Goal: Book appointment/travel/reservation

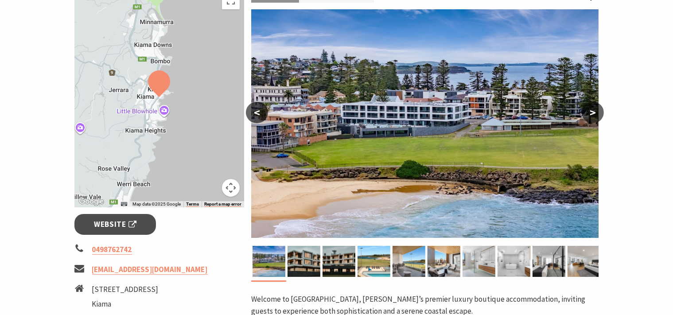
scroll to position [158, 0]
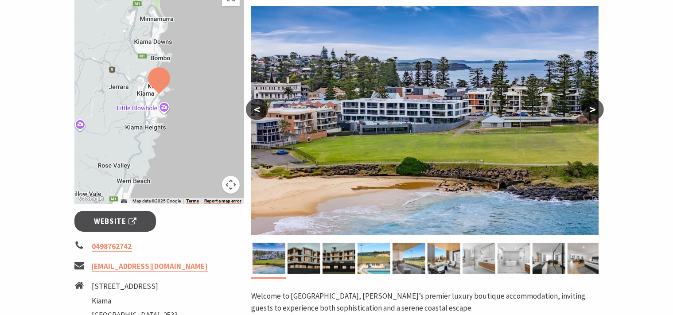
click at [601, 110] on button ">" at bounding box center [593, 109] width 22 height 21
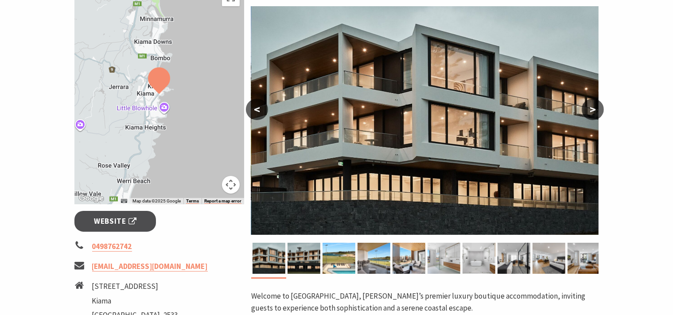
click at [601, 110] on button ">" at bounding box center [593, 109] width 22 height 21
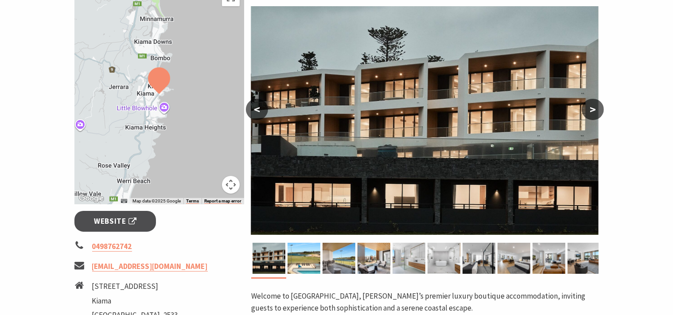
click at [601, 110] on button ">" at bounding box center [593, 109] width 22 height 21
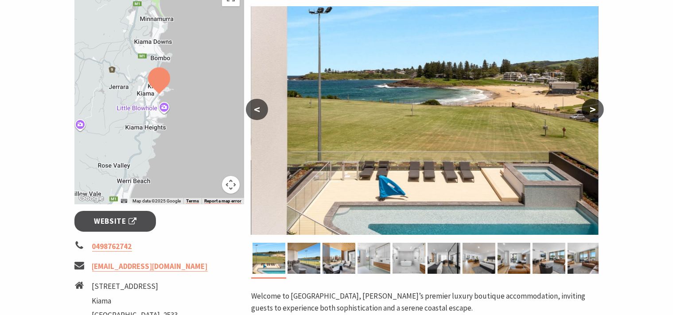
click at [601, 110] on button ">" at bounding box center [593, 109] width 22 height 21
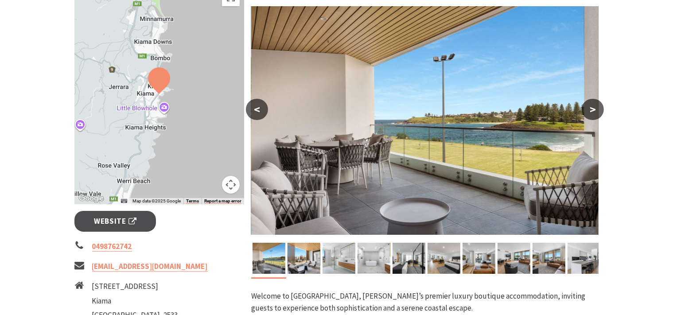
click at [601, 110] on button ">" at bounding box center [593, 109] width 22 height 21
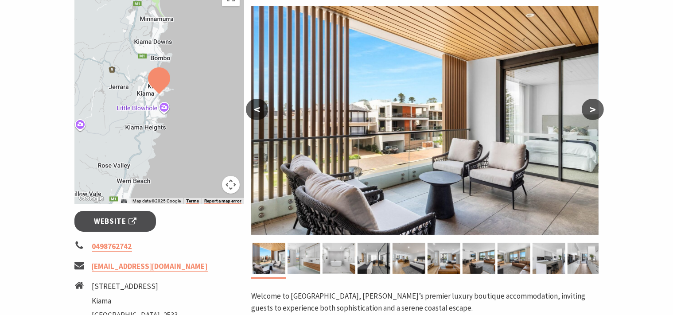
click at [601, 110] on button ">" at bounding box center [593, 109] width 22 height 21
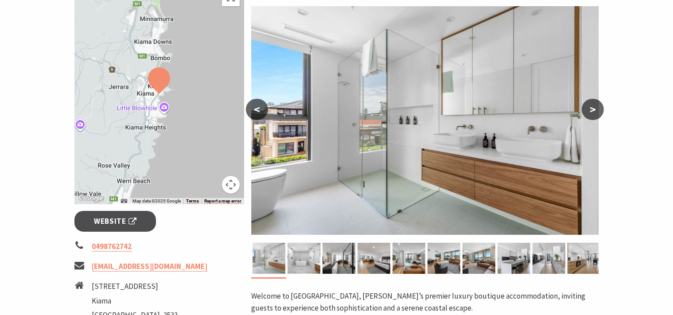
click at [601, 110] on button ">" at bounding box center [593, 109] width 22 height 21
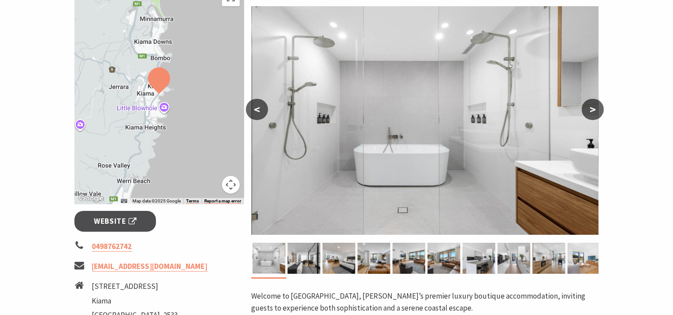
click at [601, 110] on button ">" at bounding box center [593, 109] width 22 height 21
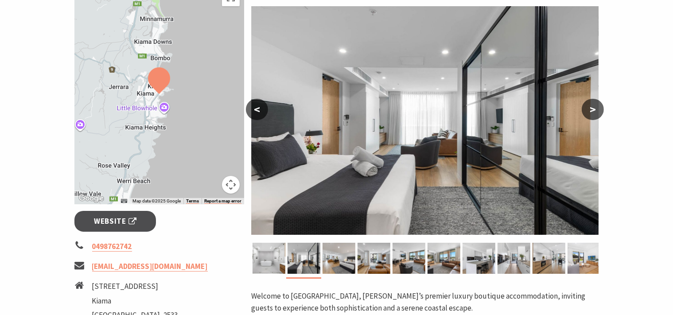
click at [601, 110] on button ">" at bounding box center [593, 109] width 22 height 21
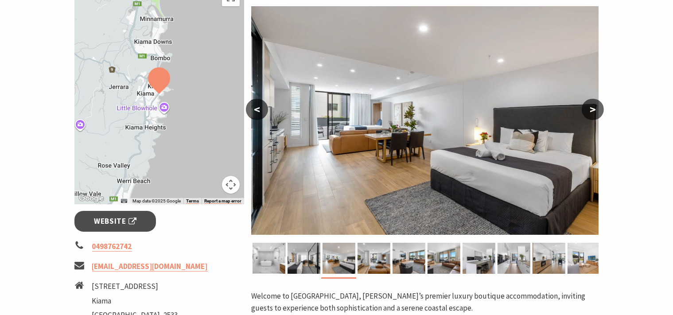
click at [601, 110] on button ">" at bounding box center [593, 109] width 22 height 21
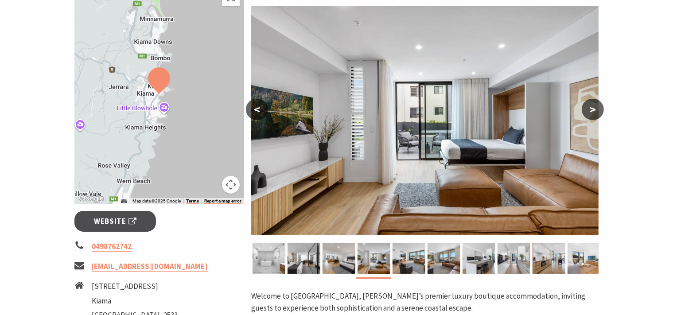
click at [601, 110] on button ">" at bounding box center [593, 109] width 22 height 21
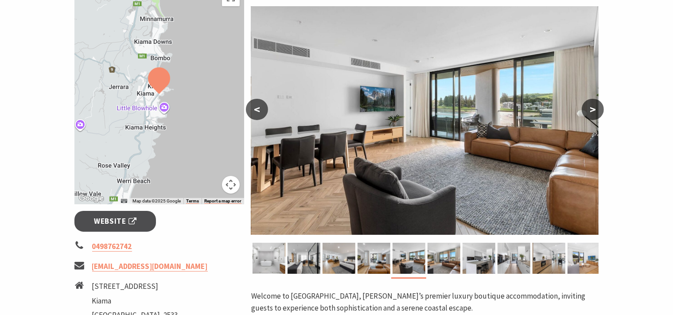
click at [601, 110] on button ">" at bounding box center [593, 109] width 22 height 21
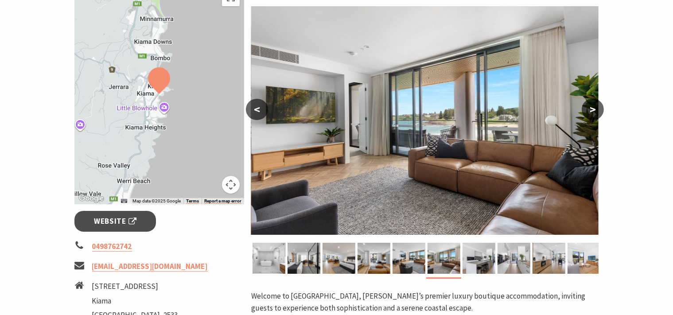
click at [601, 110] on button ">" at bounding box center [593, 109] width 22 height 21
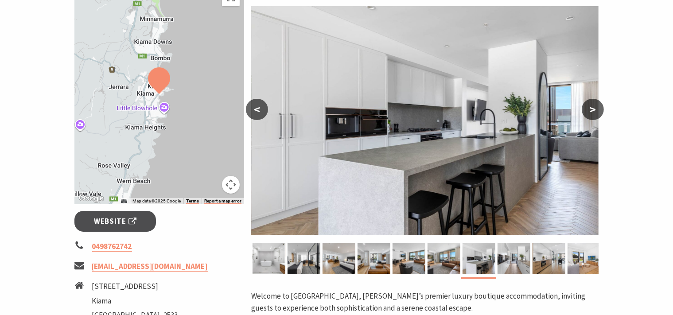
click at [601, 110] on button ">" at bounding box center [593, 109] width 22 height 21
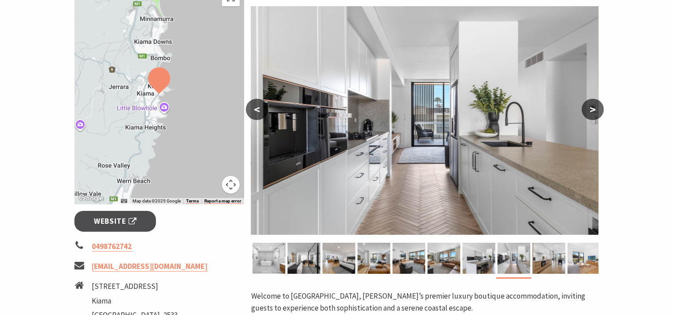
click at [601, 110] on button ">" at bounding box center [593, 109] width 22 height 21
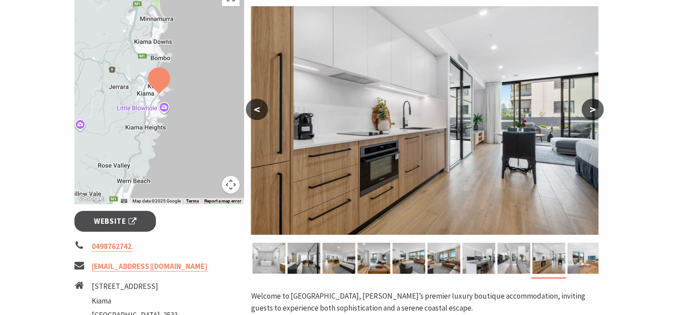
click at [601, 110] on button ">" at bounding box center [593, 109] width 22 height 21
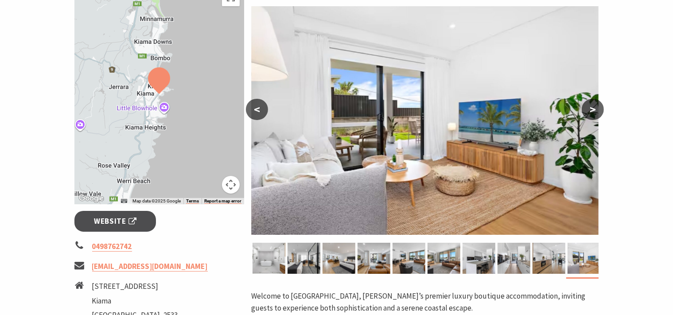
click at [601, 110] on button ">" at bounding box center [593, 109] width 22 height 21
click at [593, 111] on button ">" at bounding box center [593, 109] width 22 height 21
click at [593, 112] on button ">" at bounding box center [593, 109] width 22 height 21
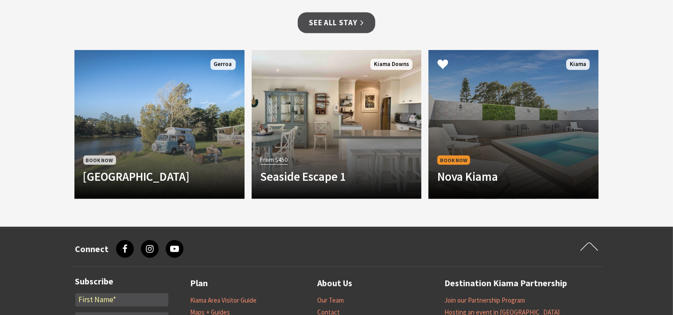
scroll to position [830, 0]
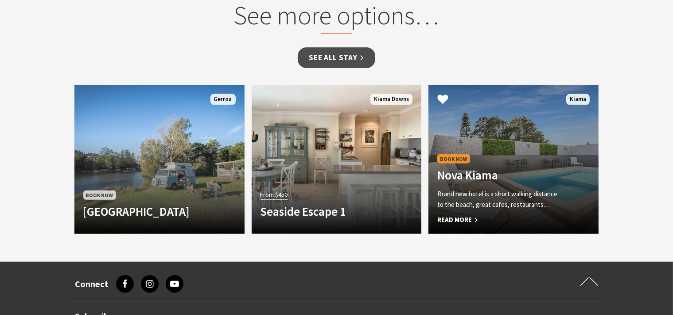
click at [560, 152] on div "Book Now Nova Kiama Brand new hotel is a short walking distance to the beach, g…" at bounding box center [501, 188] width 144 height 73
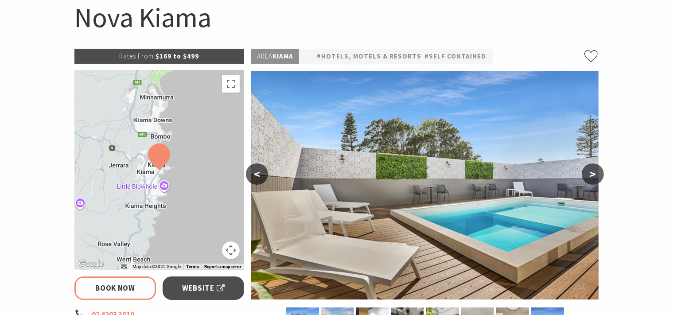
select select "3"
select select "2"
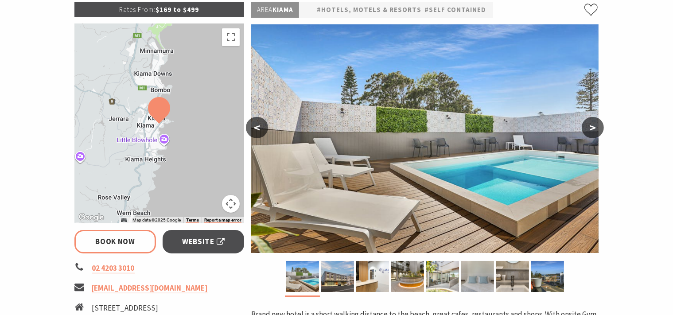
click at [592, 127] on button ">" at bounding box center [593, 127] width 22 height 21
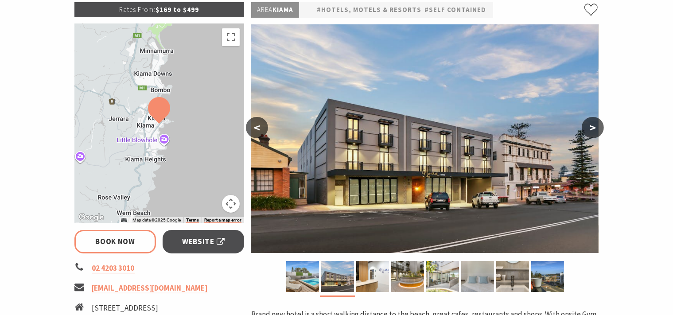
click at [592, 127] on button ">" at bounding box center [593, 127] width 22 height 21
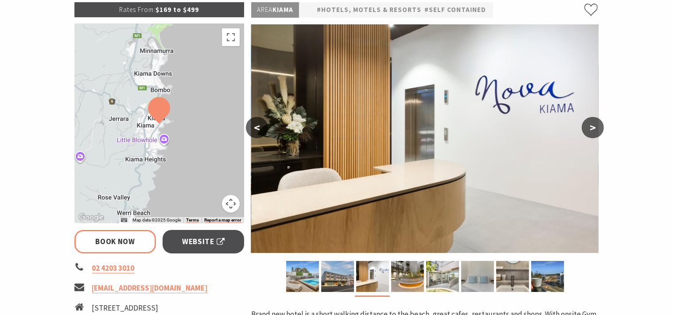
click at [592, 127] on button ">" at bounding box center [593, 127] width 22 height 21
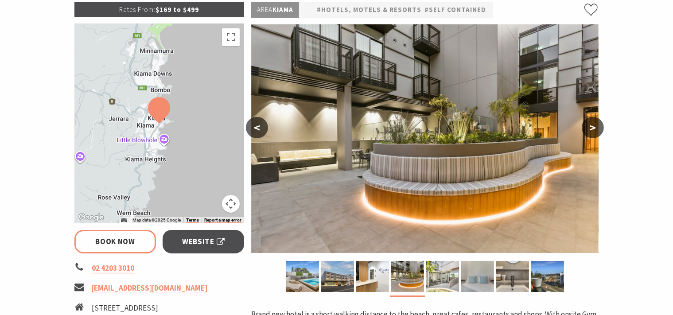
click at [592, 127] on button ">" at bounding box center [593, 127] width 22 height 21
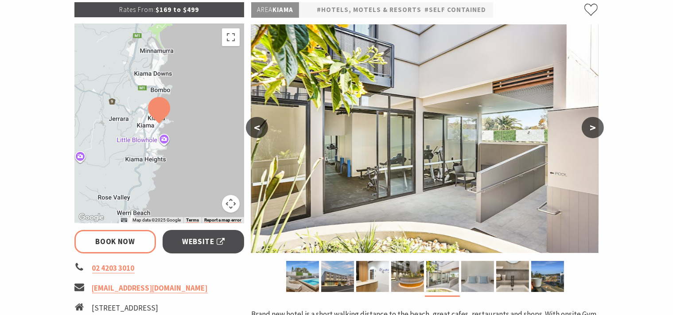
click at [592, 127] on button ">" at bounding box center [593, 127] width 22 height 21
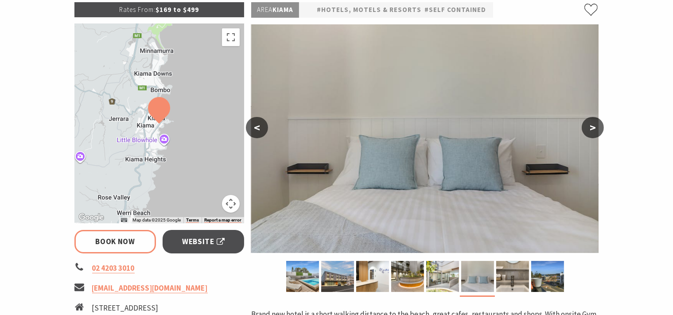
click at [592, 127] on button ">" at bounding box center [593, 127] width 22 height 21
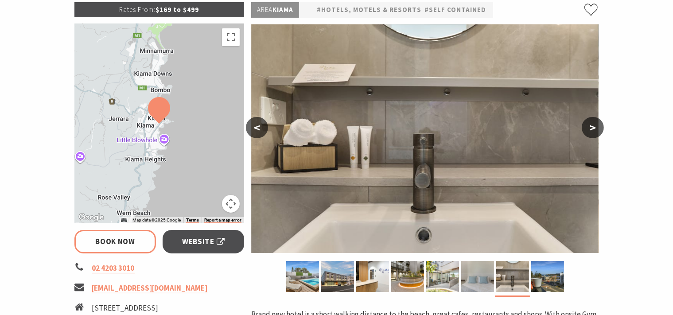
click at [592, 127] on button ">" at bounding box center [593, 127] width 22 height 21
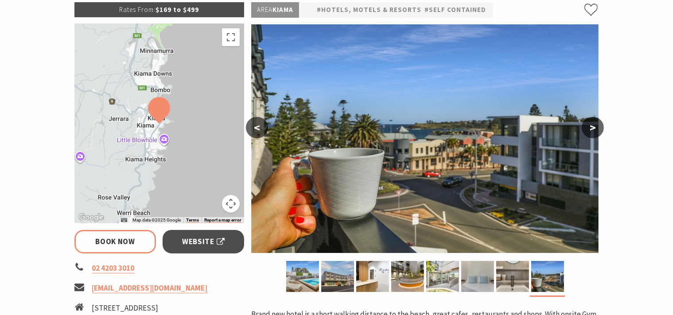
click at [592, 127] on button ">" at bounding box center [593, 127] width 22 height 21
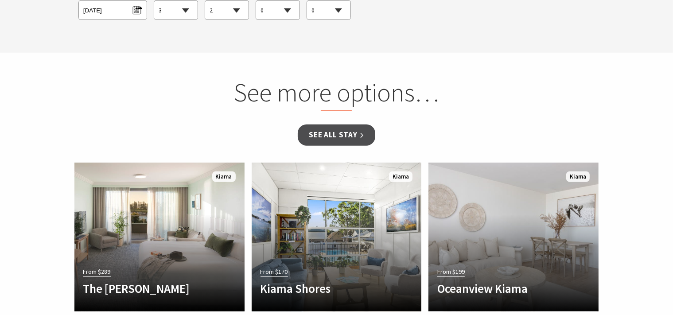
scroll to position [842, 0]
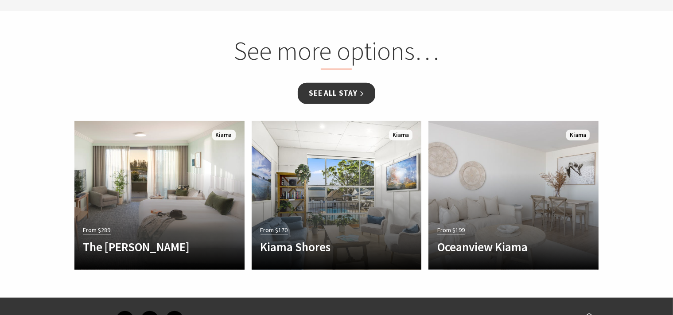
click at [347, 90] on link "See all Stay" at bounding box center [336, 93] width 77 height 21
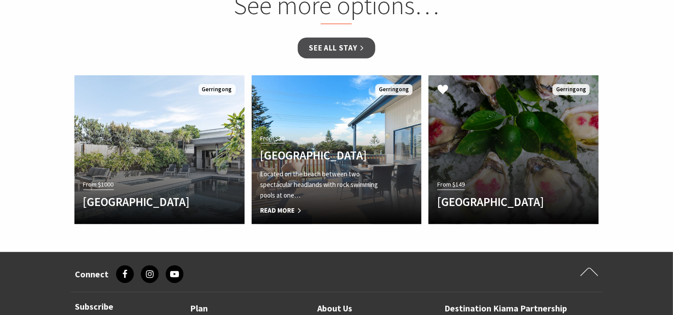
scroll to position [842, 0]
select select "3"
select select "2"
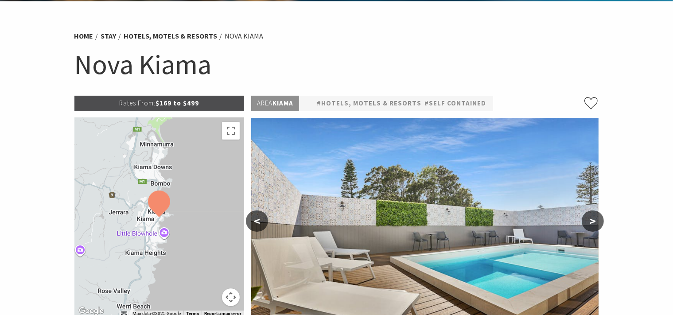
scroll to position [0, 0]
